Goal: Task Accomplishment & Management: Use online tool/utility

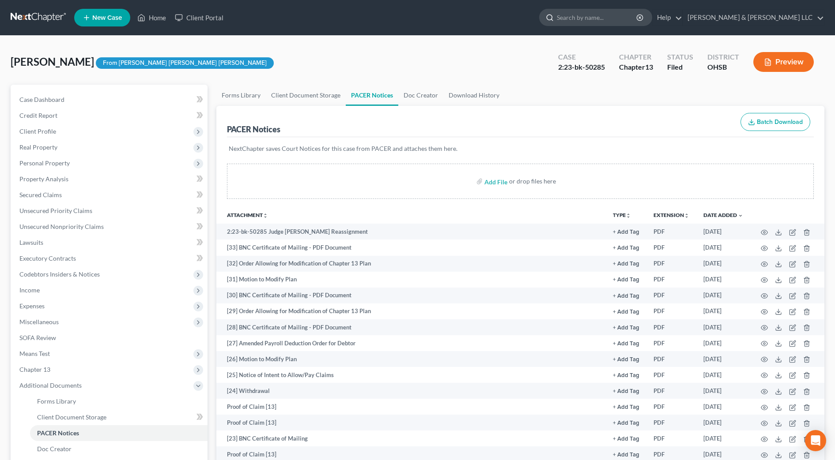
click at [637, 15] on input "search" at bounding box center [597, 17] width 81 height 16
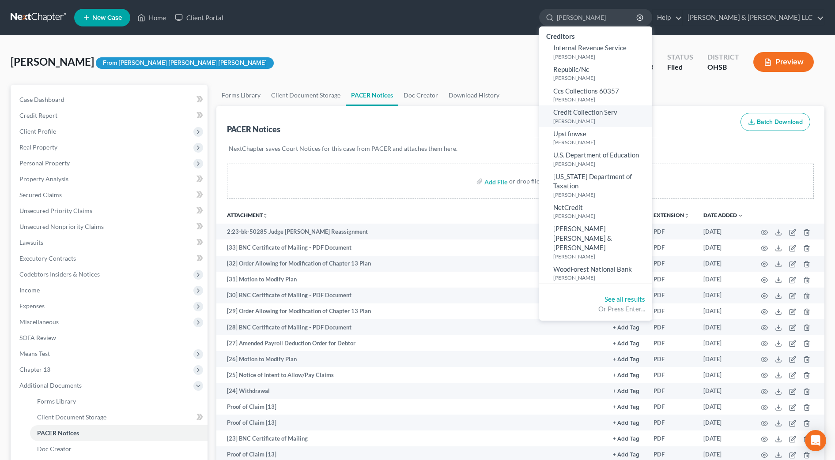
type input "[PERSON_NAME]"
click at [617, 111] on span "Credit Collection Serv" at bounding box center [585, 112] width 64 height 8
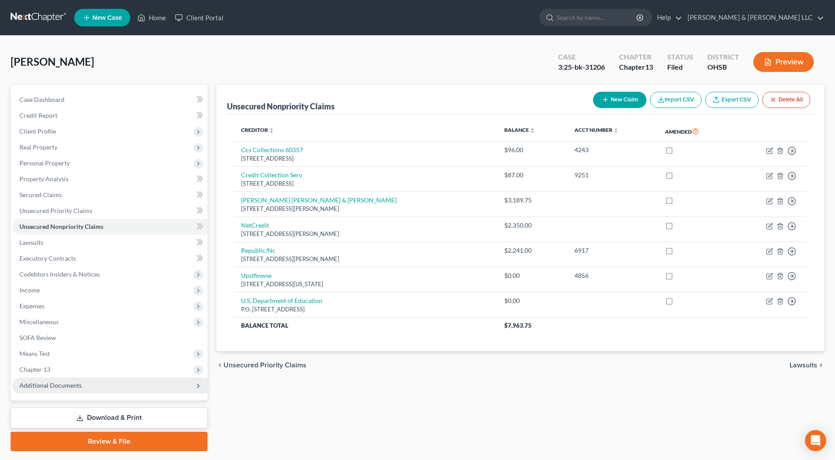
click at [56, 384] on span "Additional Documents" at bounding box center [50, 386] width 62 height 8
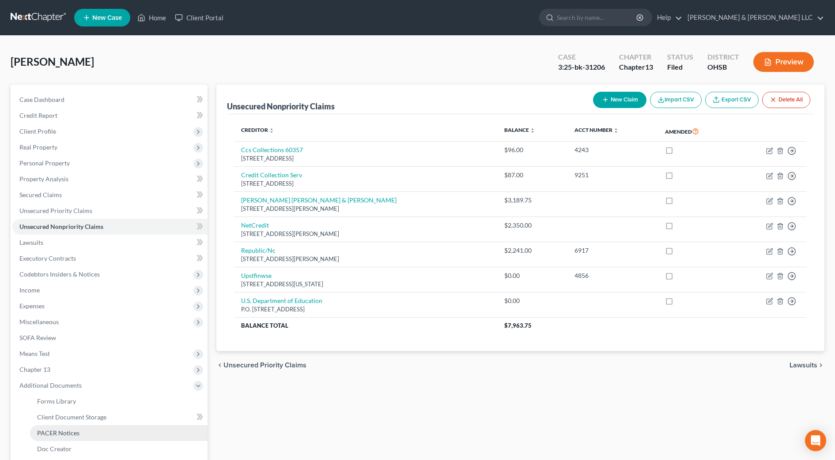
click at [67, 437] on span "PACER Notices" at bounding box center [58, 433] width 42 height 8
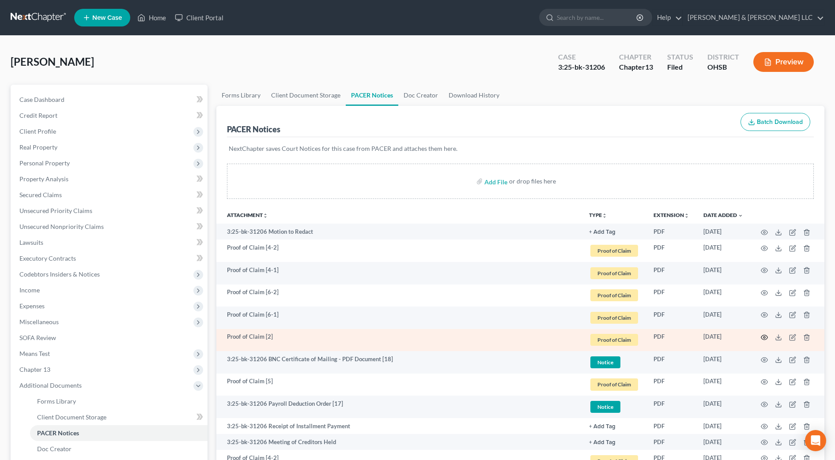
click at [764, 338] on circle "button" at bounding box center [764, 338] width 2 height 2
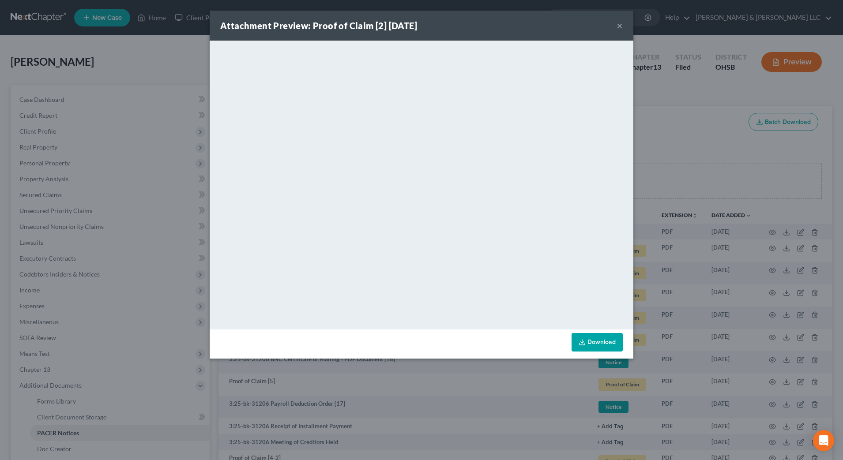
click at [617, 26] on button "×" at bounding box center [620, 25] width 6 height 11
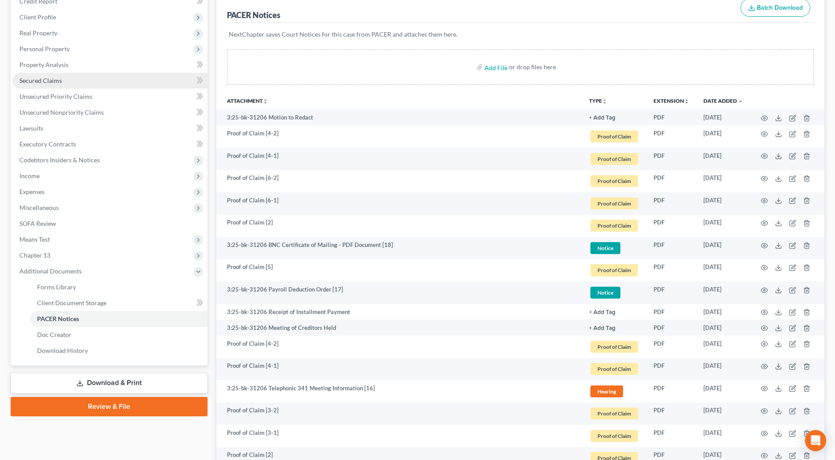
scroll to position [110, 0]
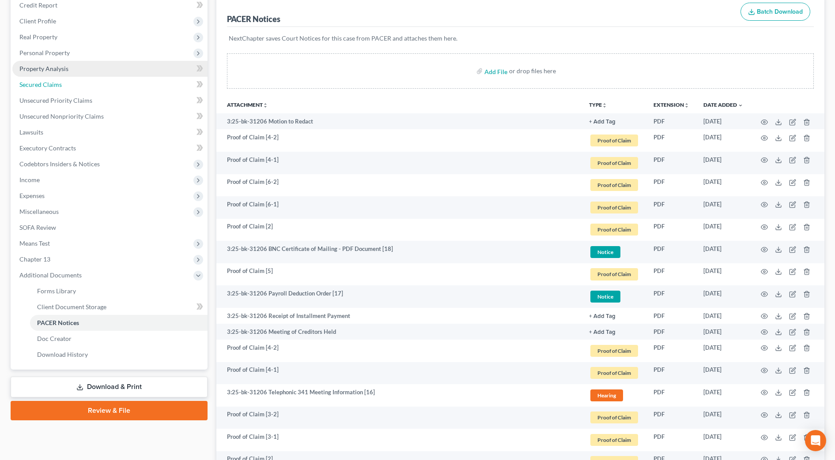
click at [49, 82] on span "Secured Claims" at bounding box center [40, 85] width 42 height 8
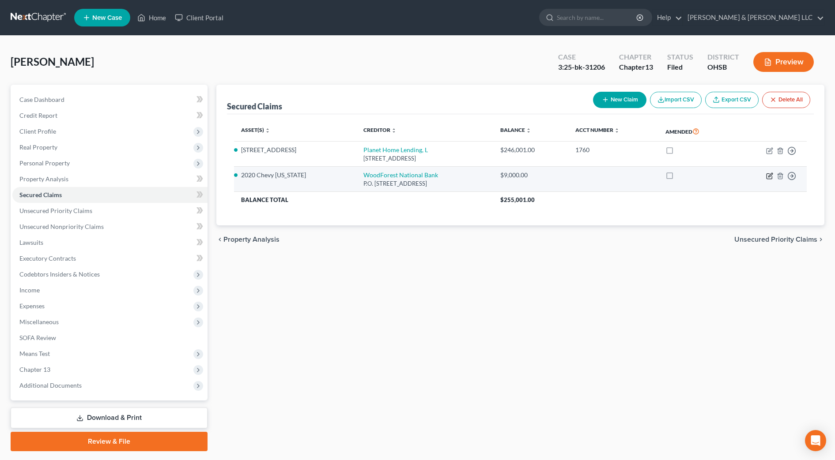
click at [768, 174] on icon "button" at bounding box center [769, 176] width 7 height 7
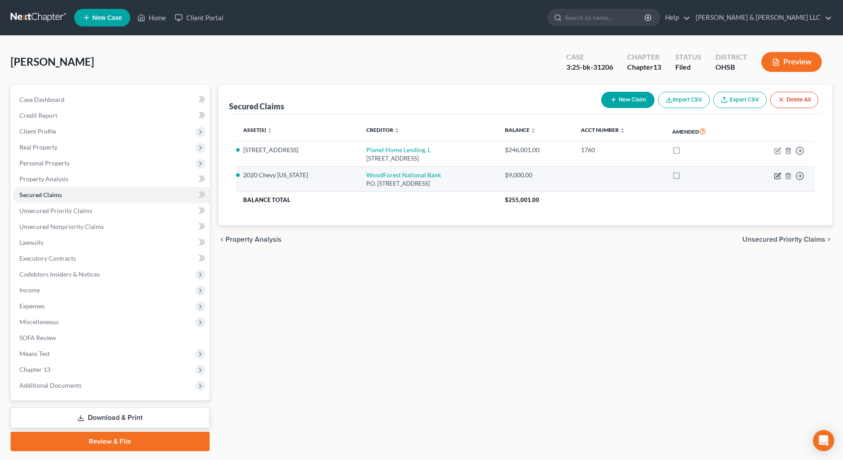
select select "45"
select select "0"
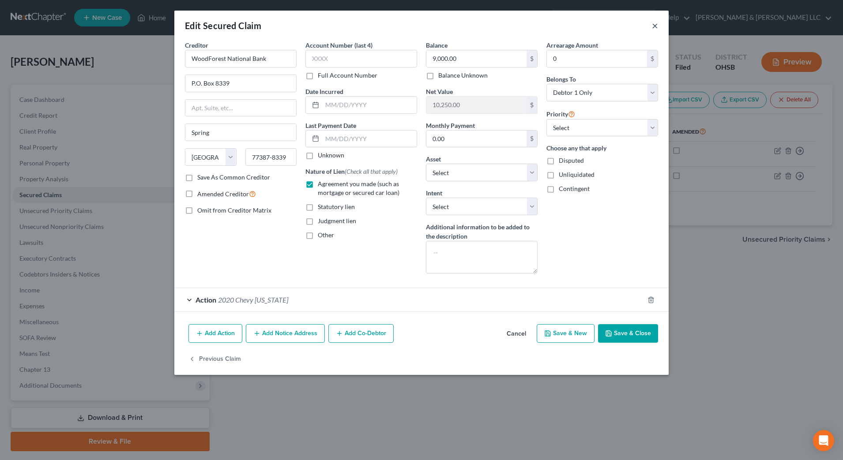
click at [657, 24] on button "×" at bounding box center [655, 25] width 6 height 11
